Goal: Find specific page/section: Find specific page/section

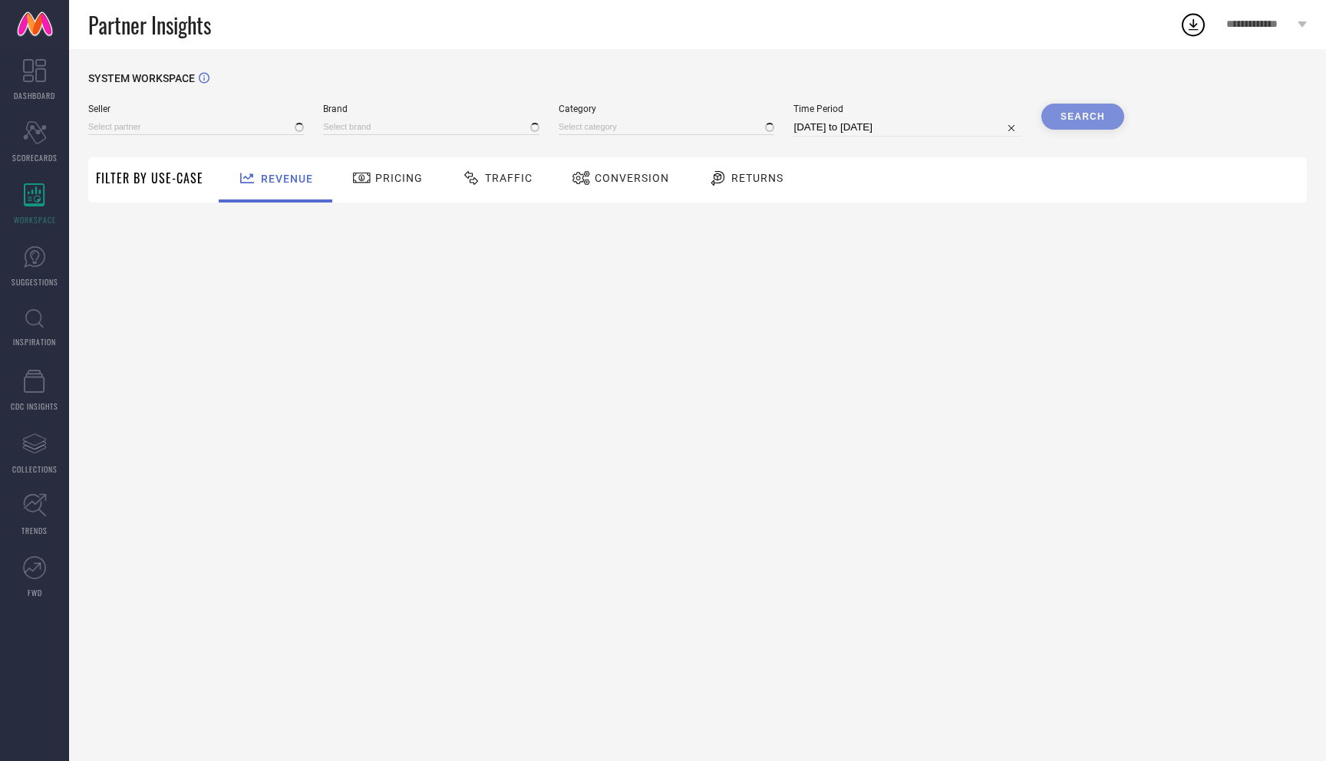
type input "All"
type input "1 STOP FASHION"
type input "All"
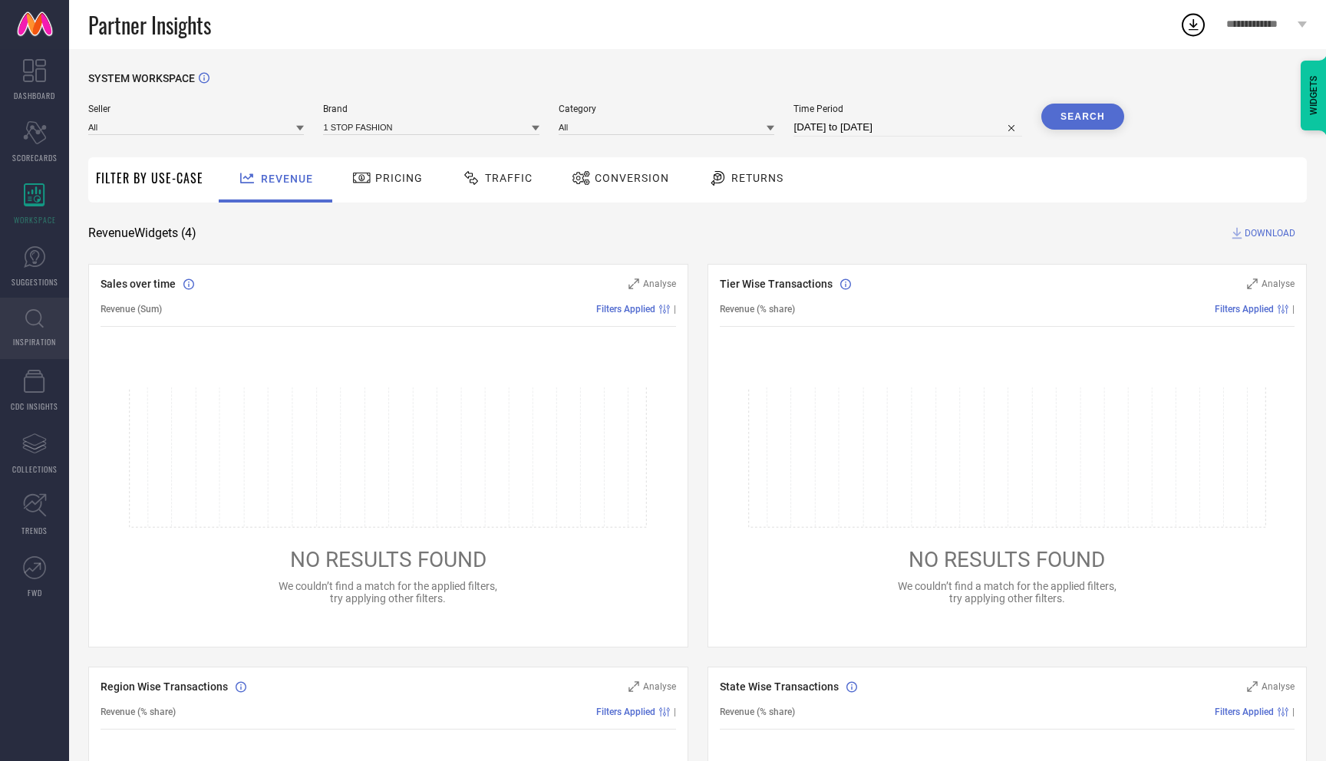
click at [41, 335] on link "INSPIRATION" at bounding box center [34, 328] width 69 height 61
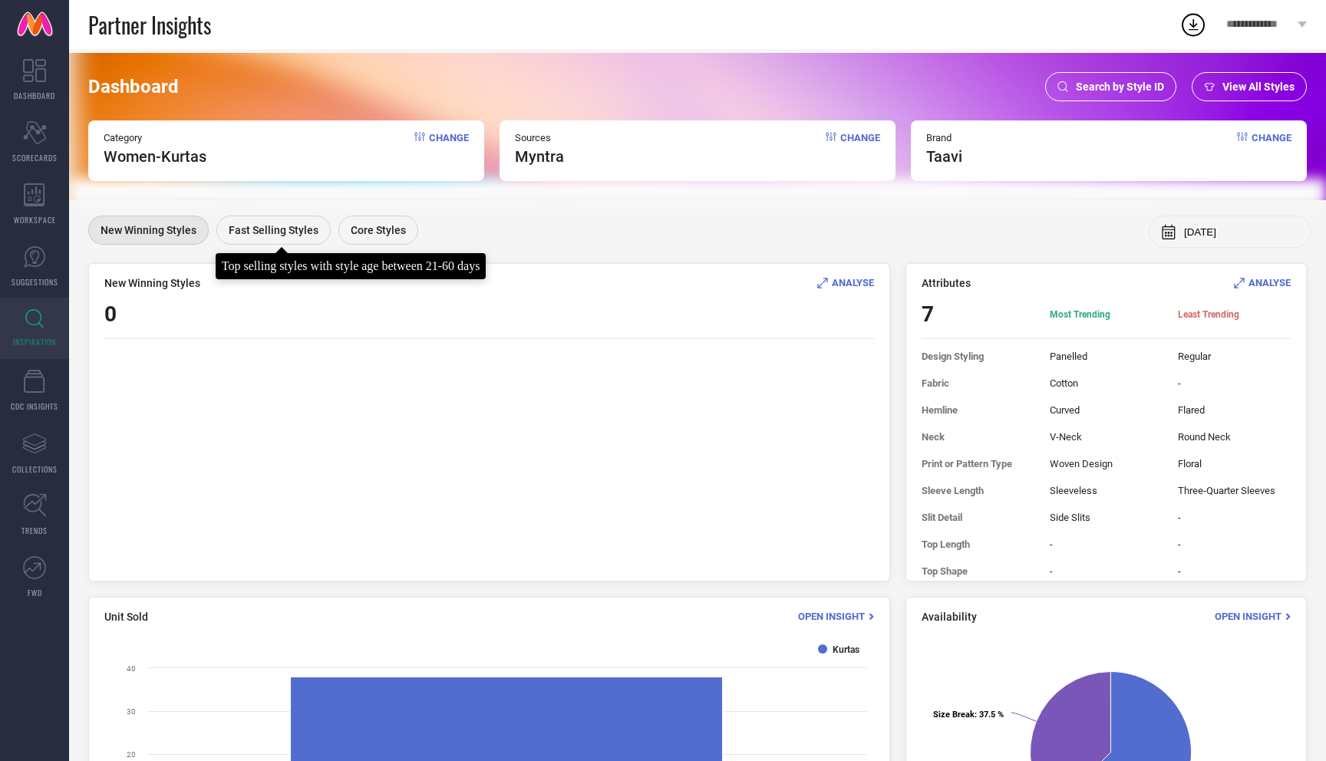
click at [283, 236] on span "Fast Selling Styles" at bounding box center [274, 230] width 90 height 12
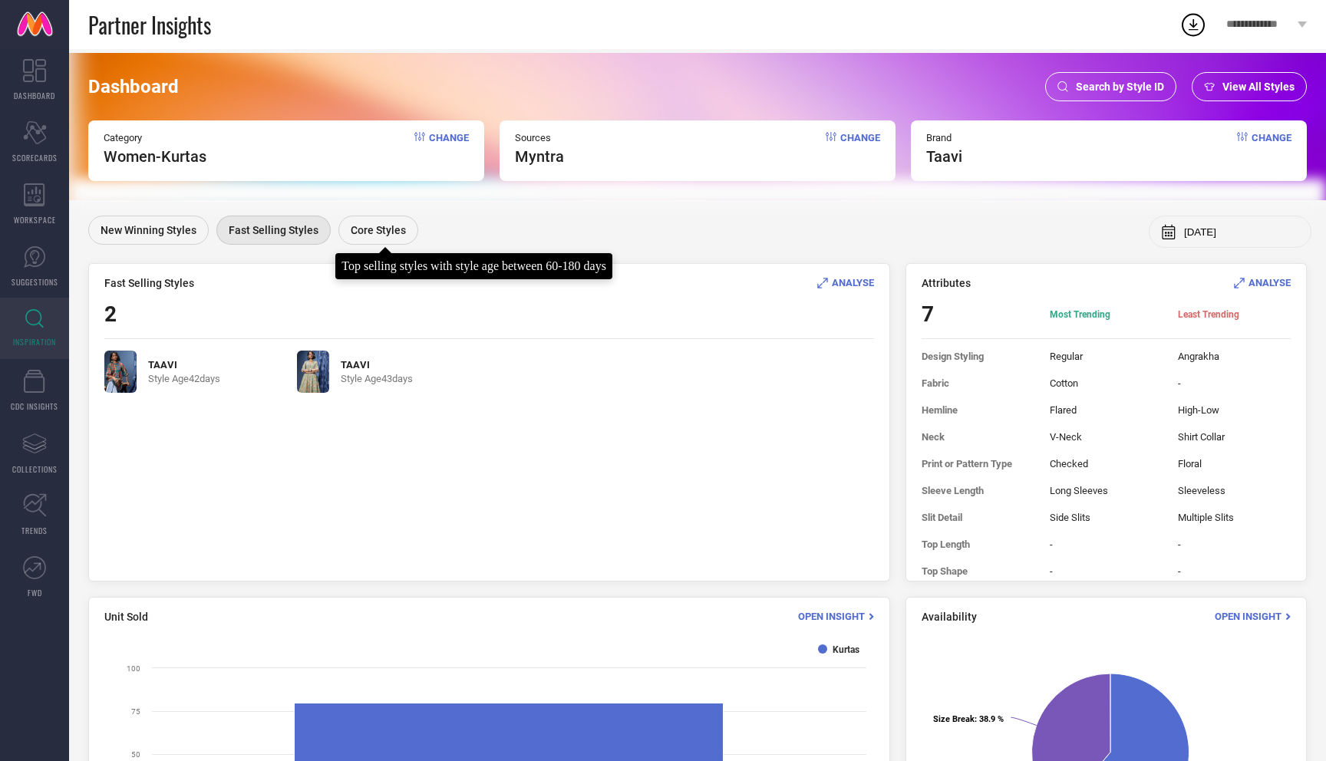
click at [364, 232] on span "Core Styles" at bounding box center [378, 230] width 55 height 12
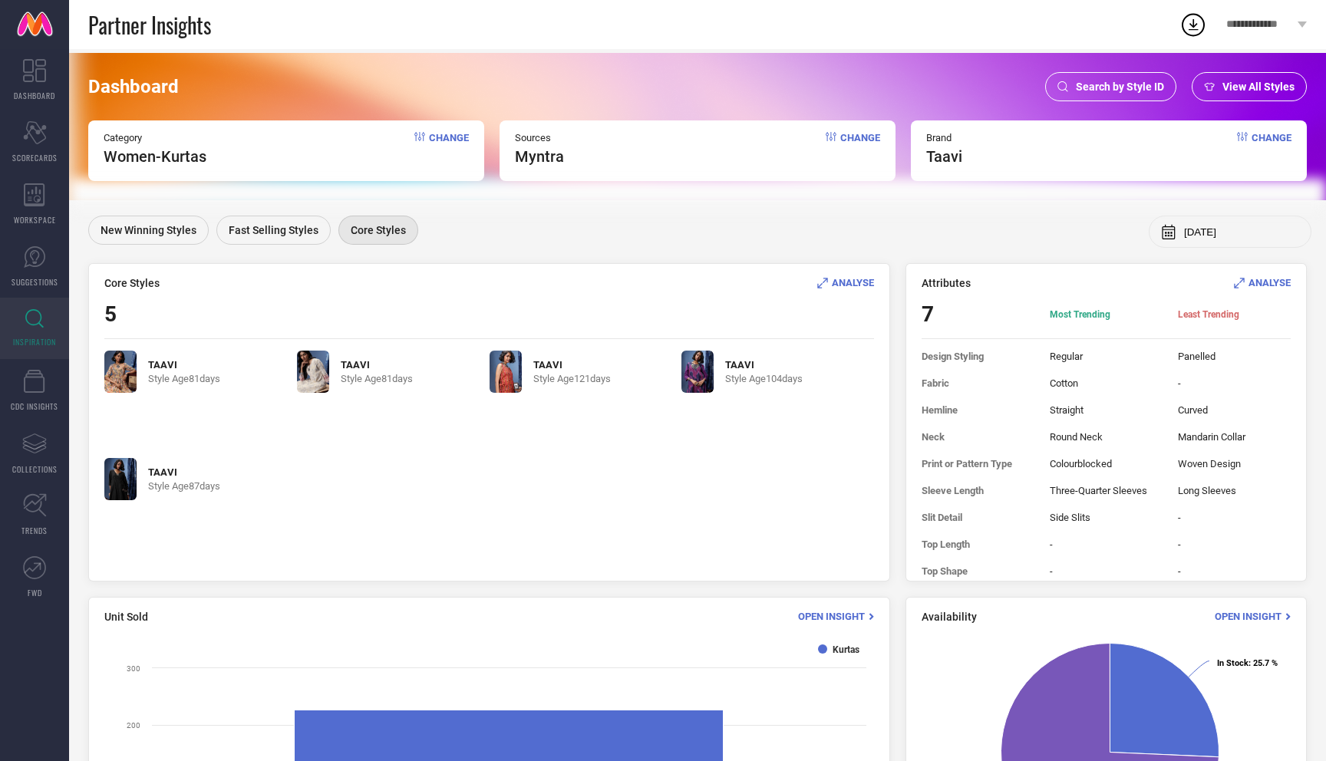
click at [861, 279] on span "ANALYSE" at bounding box center [853, 283] width 42 height 12
